Goal: Task Accomplishment & Management: Manage account settings

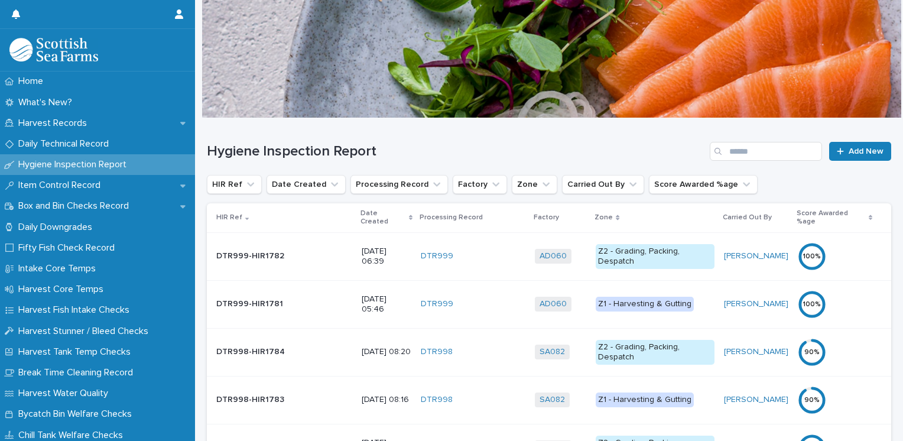
click at [360, 213] on p "Date Created" at bounding box center [382, 218] width 45 height 22
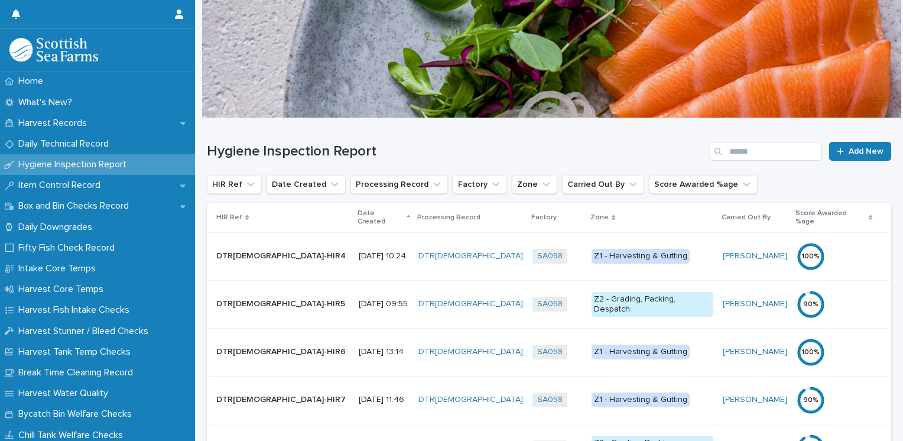
click at [357, 213] on p "Date Created" at bounding box center [380, 218] width 46 height 22
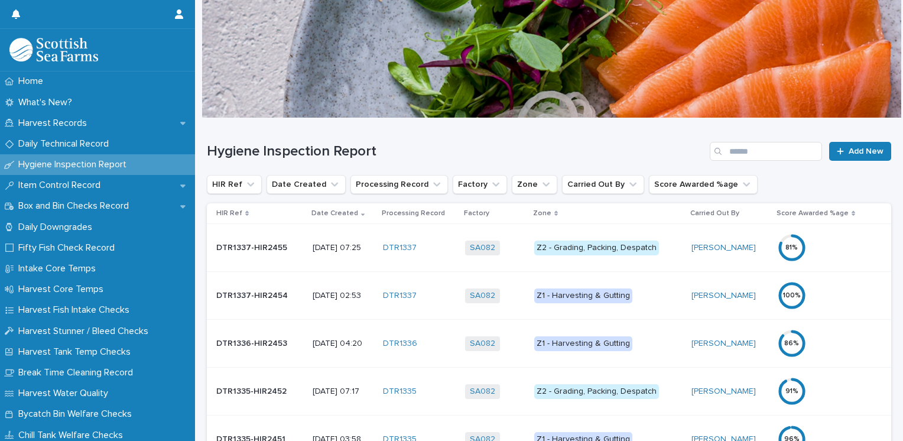
click at [618, 247] on div "Z2 - Grading, Packing, Despatch" at bounding box center [596, 247] width 125 height 15
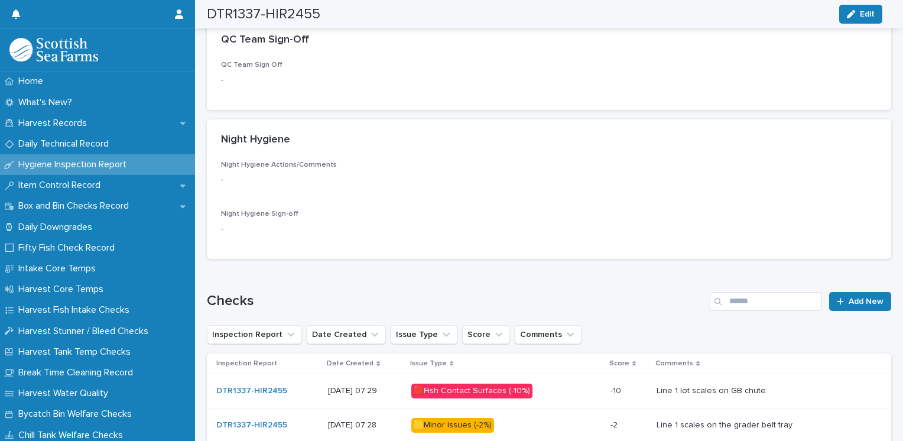
scroll to position [225, 0]
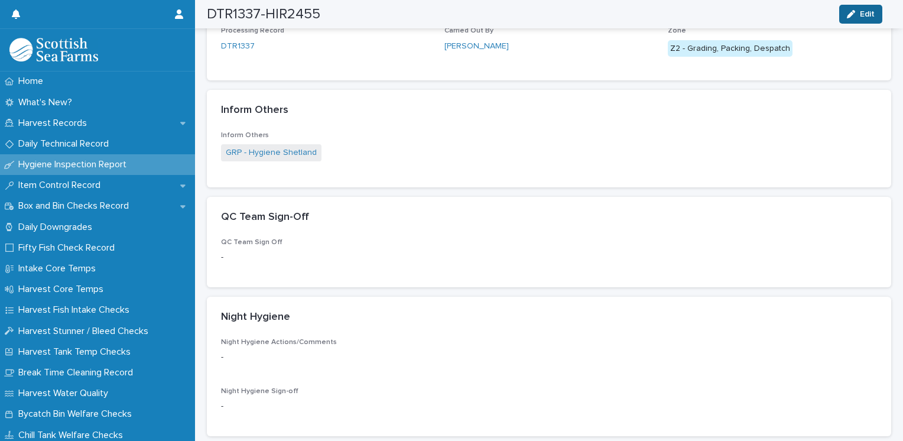
click at [874, 13] on button "Edit" at bounding box center [860, 14] width 43 height 19
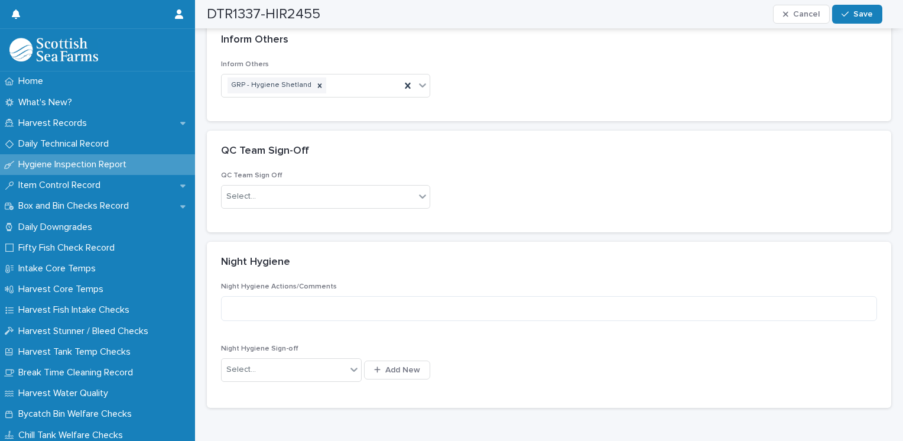
scroll to position [369, 0]
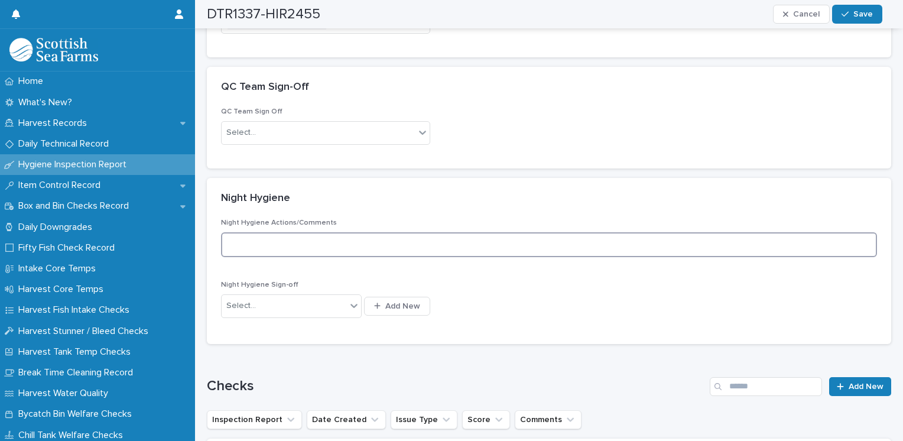
click at [262, 240] on textarea at bounding box center [549, 244] width 656 height 25
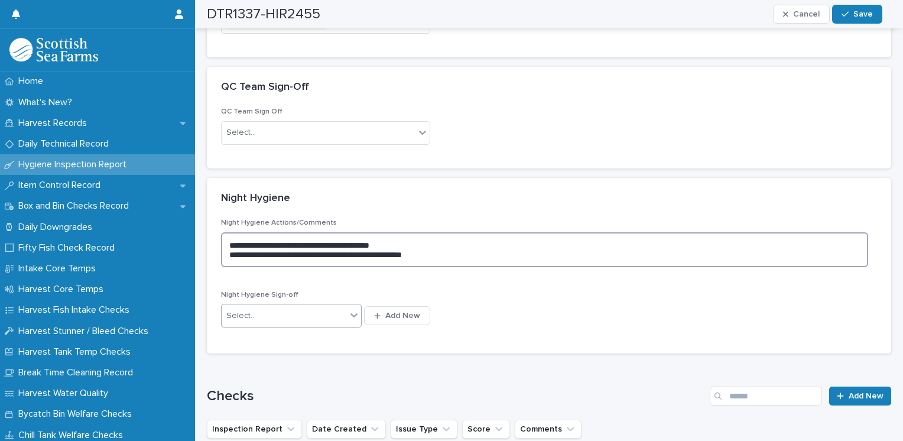
type textarea "**********"
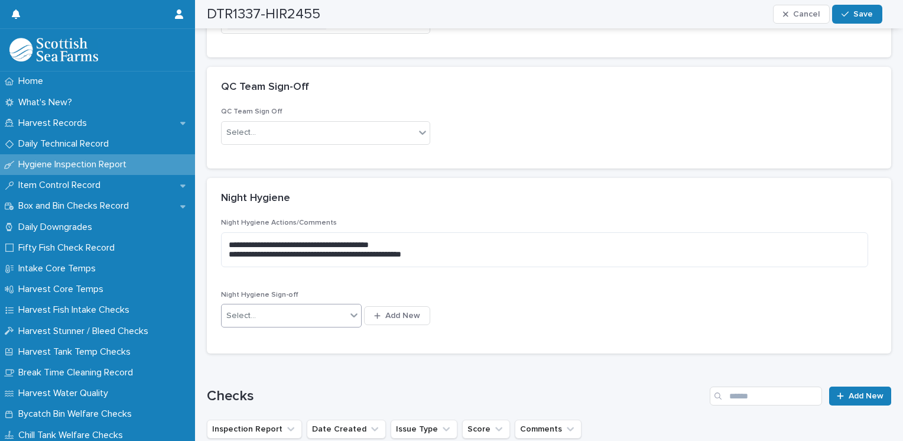
click at [276, 318] on div "Select..." at bounding box center [284, 315] width 125 height 19
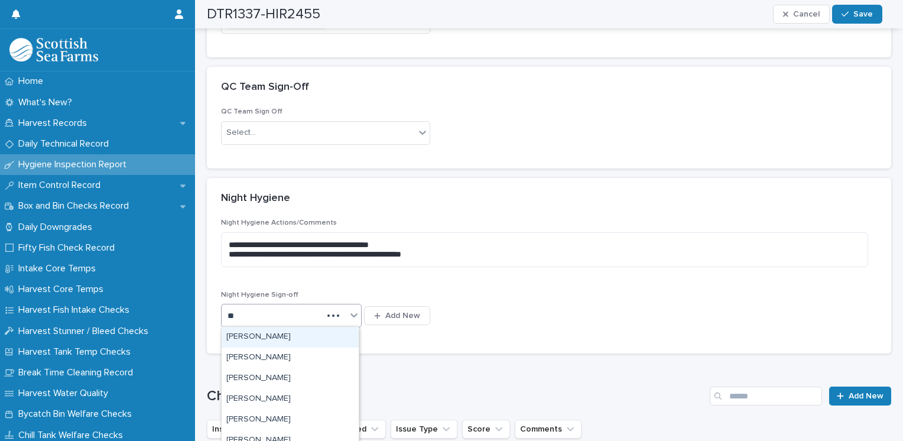
type input "***"
click at [272, 336] on div "[PERSON_NAME]" at bounding box center [290, 337] width 137 height 21
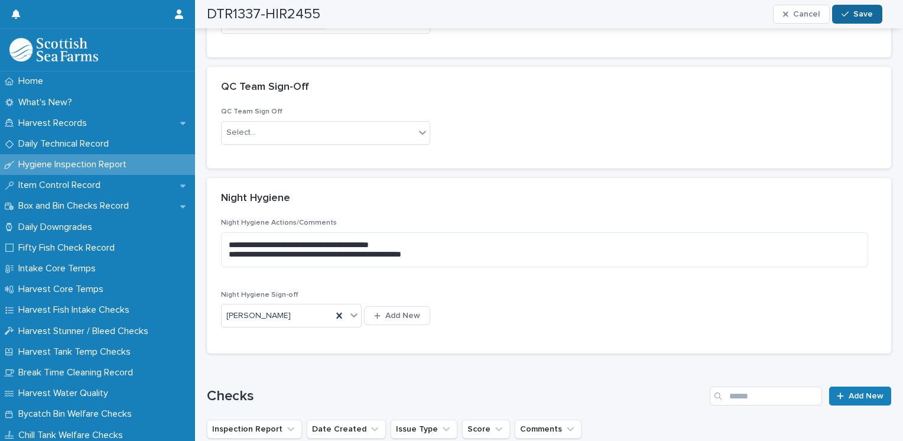
click at [850, 15] on div "button" at bounding box center [847, 14] width 12 height 8
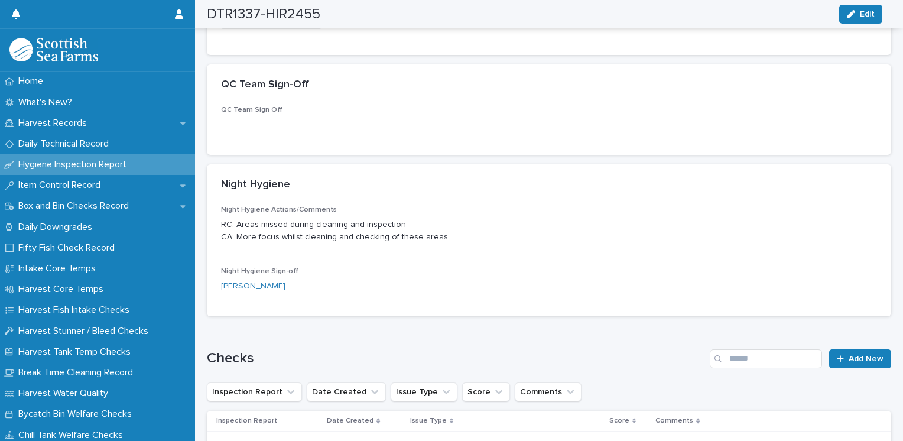
scroll to position [356, 0]
